Goal: Register for event/course

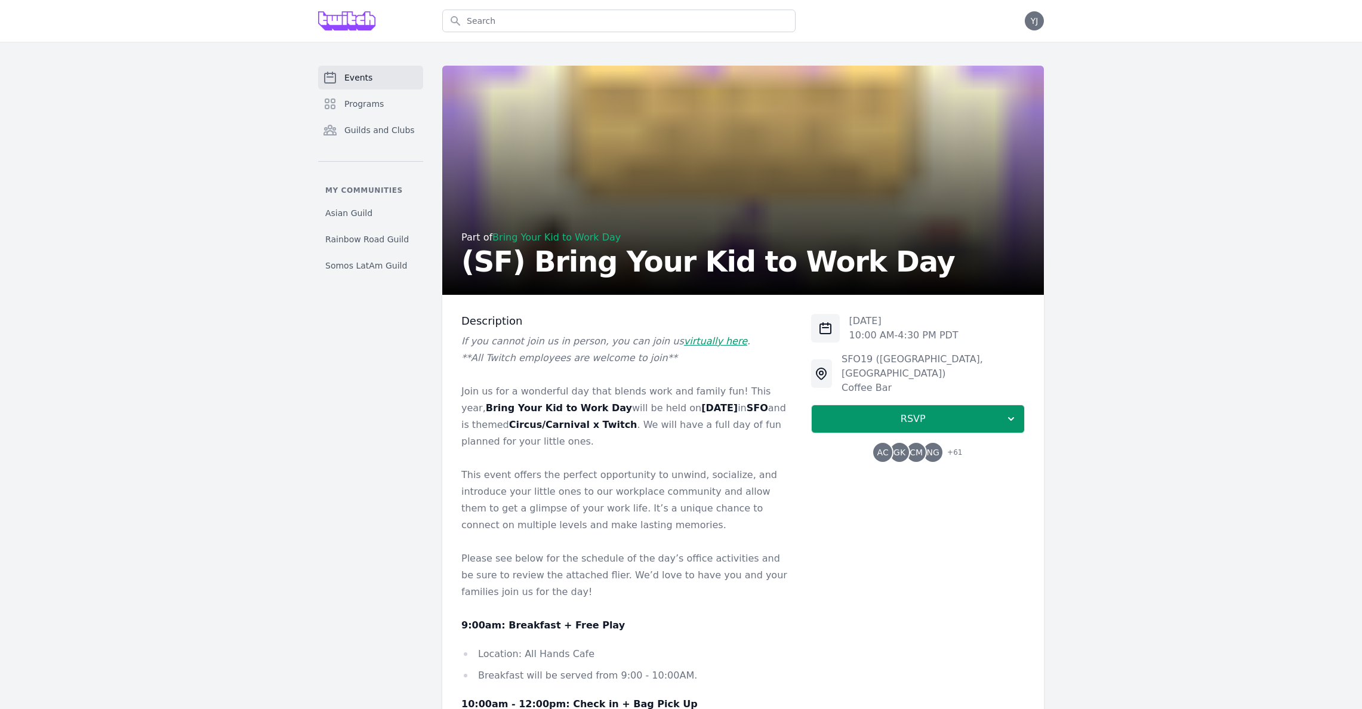
click at [377, 76] on link "Events" at bounding box center [370, 78] width 105 height 24
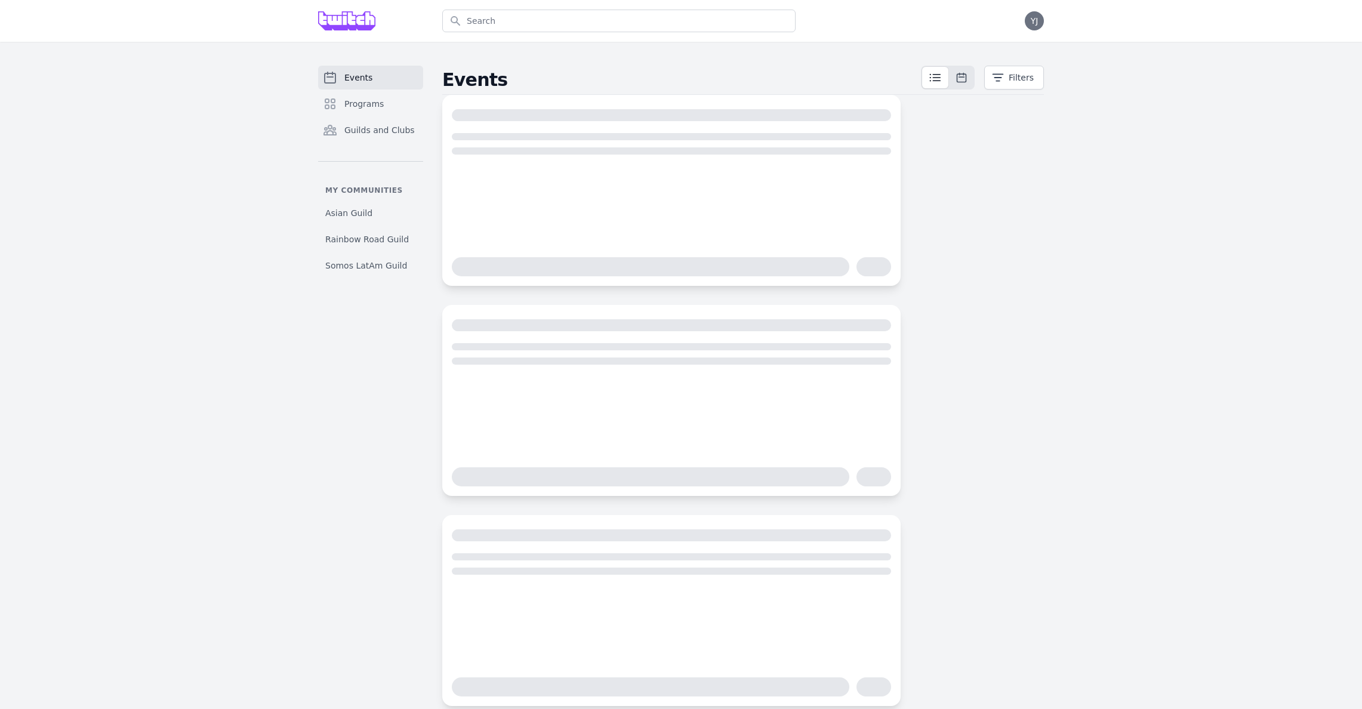
click at [354, 21] on img at bounding box center [346, 20] width 57 height 19
